Goal: Connect with others: Connect with others

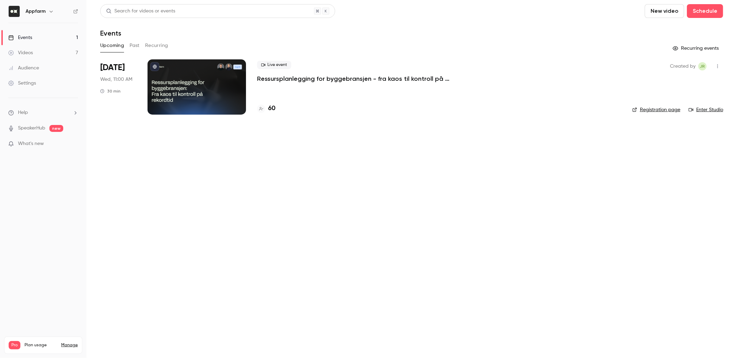
click at [716, 64] on icon "button" at bounding box center [717, 66] width 6 height 5
click at [690, 96] on li "Invite to Studio" at bounding box center [685, 102] width 75 height 18
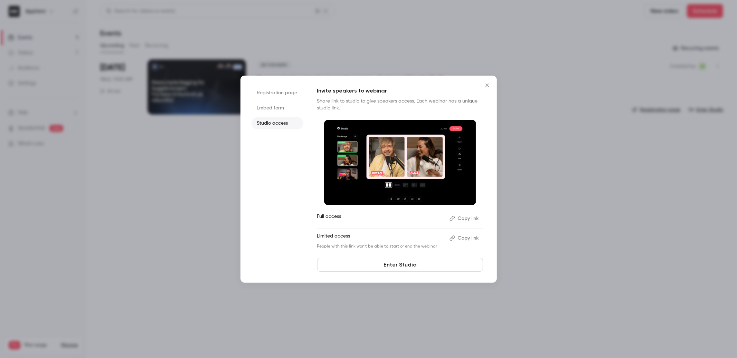
click at [470, 237] on button "Copy link" at bounding box center [464, 238] width 36 height 11
click at [387, 264] on link "Enter Studio" at bounding box center [400, 265] width 166 height 14
click at [488, 86] on icon "Close" at bounding box center [486, 85] width 3 height 3
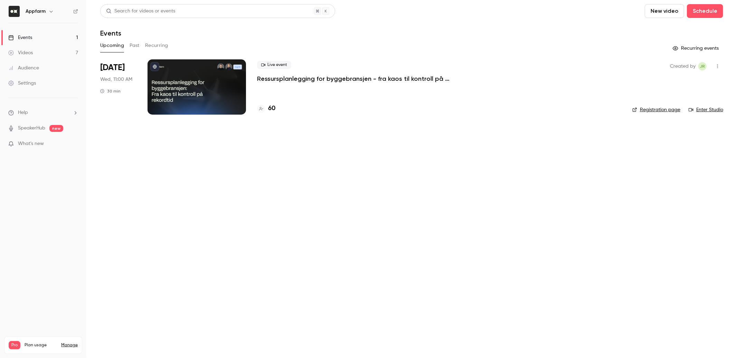
click at [416, 212] on main "Search for videos or events New video Schedule Events Upcoming Past Recurring R…" at bounding box center [411, 179] width 650 height 358
click at [340, 157] on main "Search for videos or events New video Schedule Events Upcoming Past Recurring R…" at bounding box center [411, 179] width 650 height 358
click at [705, 103] on div "Created by JR Registration page Enter Studio" at bounding box center [677, 86] width 91 height 55
click at [711, 112] on link "Enter Studio" at bounding box center [705, 109] width 35 height 7
click at [57, 145] on p "What's new" at bounding box center [37, 143] width 59 height 7
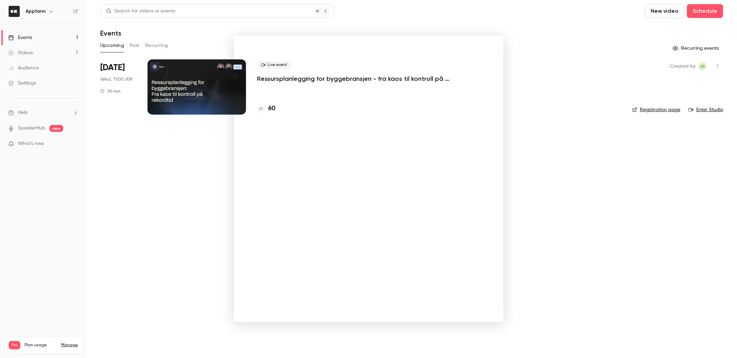
click at [534, 50] on div at bounding box center [368, 179] width 737 height 358
click at [711, 107] on link "Enter Studio" at bounding box center [705, 109] width 35 height 7
